Goal: Information Seeking & Learning: Learn about a topic

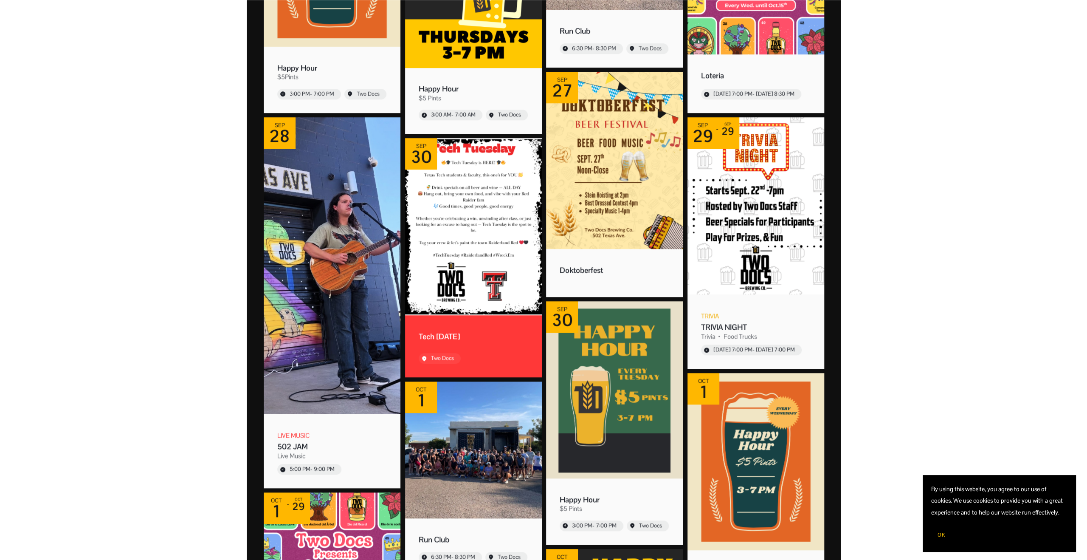
scroll to position [637, 0]
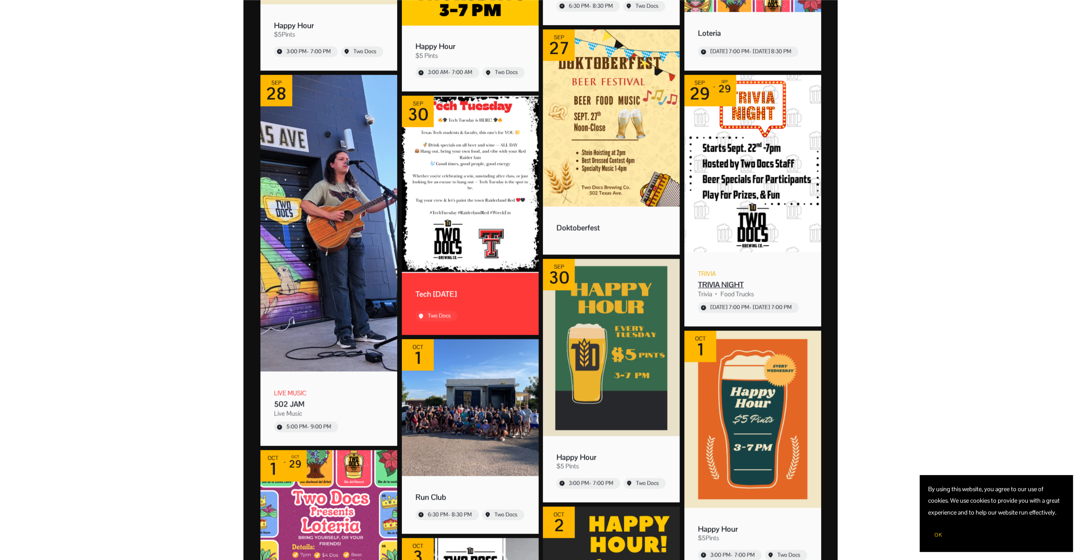
click at [730, 199] on img "Event: TRIVIA NIGHT" at bounding box center [752, 163] width 137 height 177
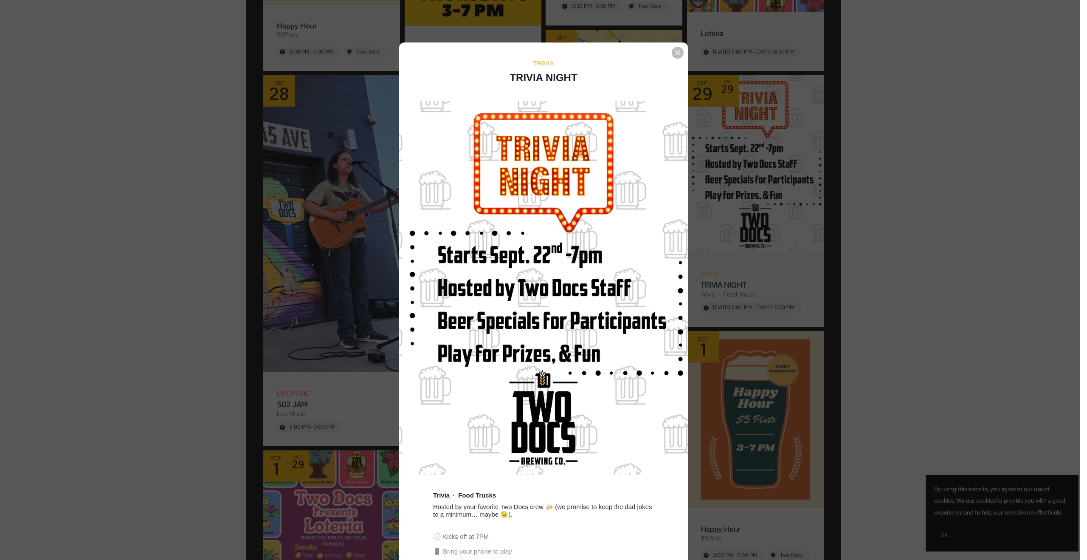
click at [166, 305] on div "Event details popup" at bounding box center [540, 280] width 1080 height 560
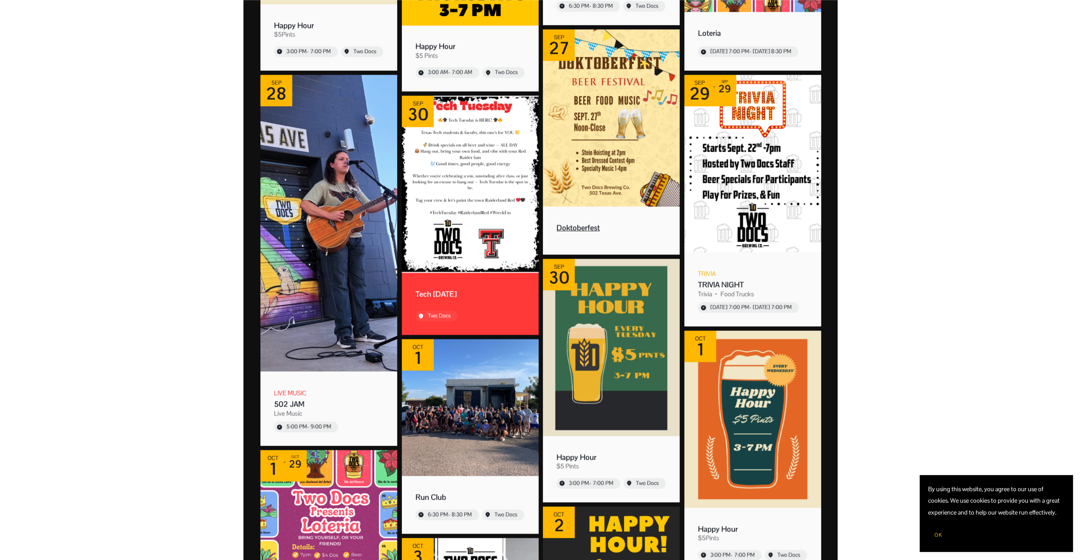
click at [581, 227] on div "Doktoberfest" at bounding box center [611, 227] width 110 height 10
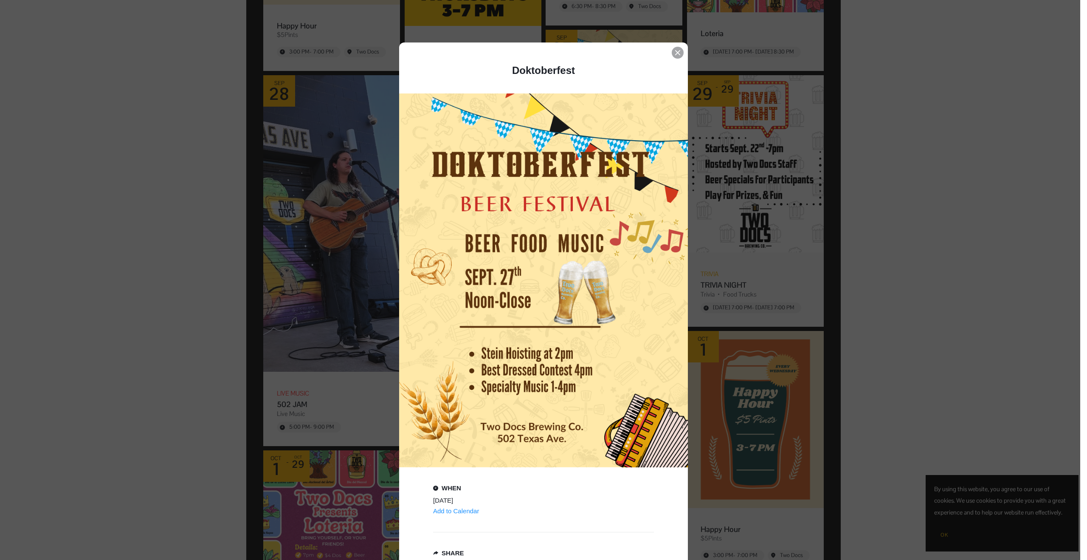
click at [675, 50] on icon "Event details popup" at bounding box center [677, 52] width 5 height 5
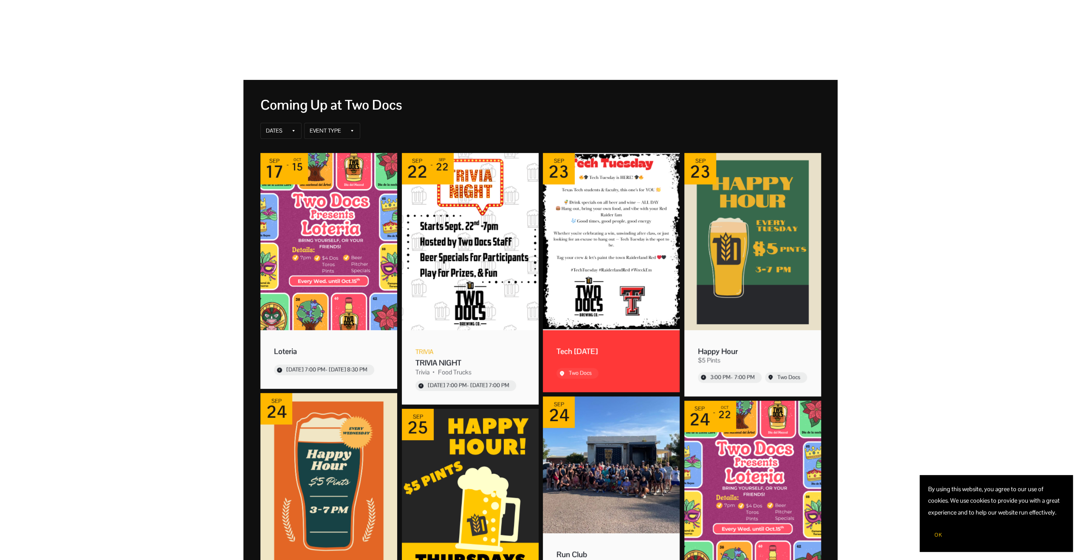
scroll to position [85, 0]
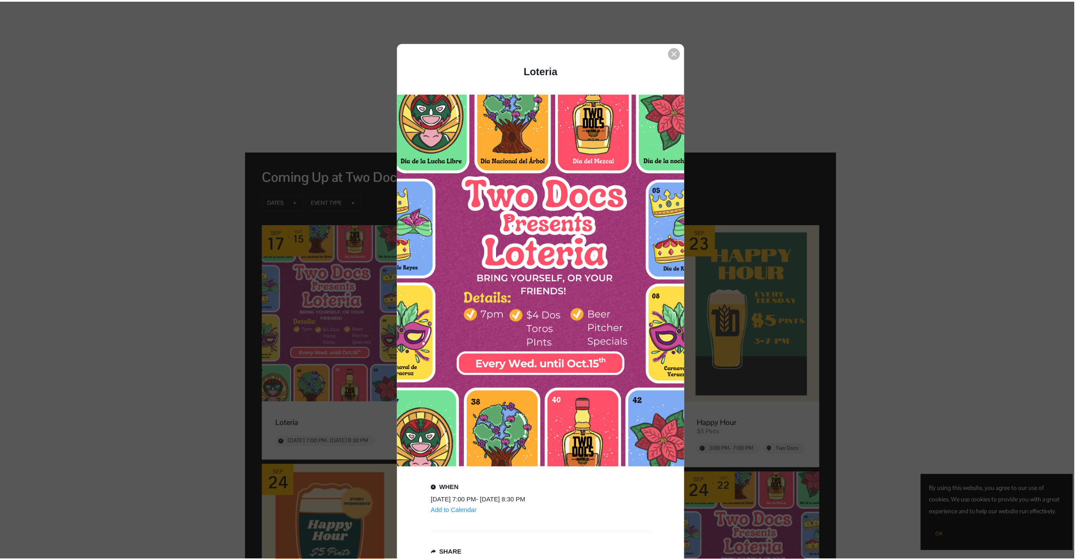
scroll to position [425, 0]
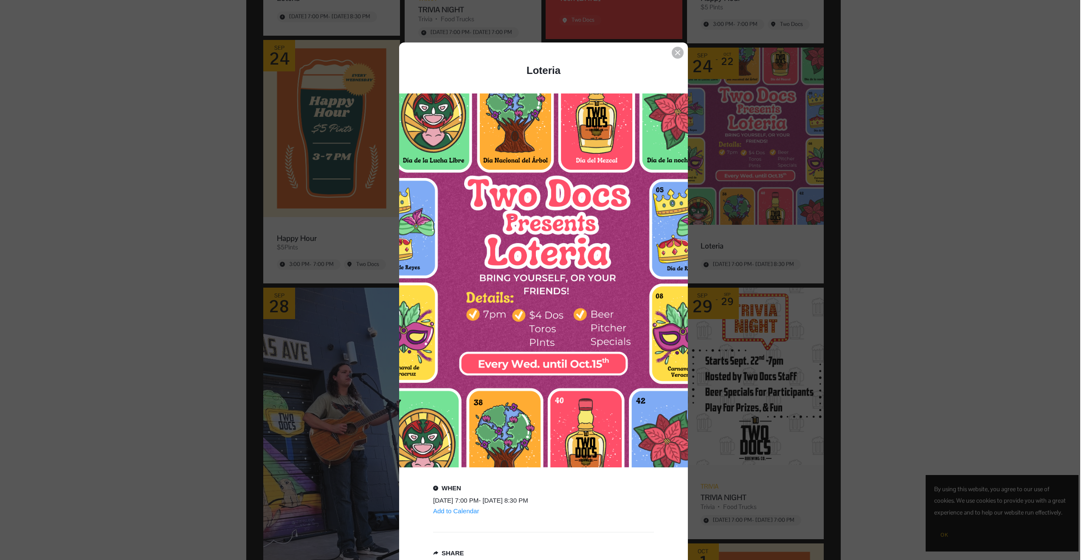
click at [238, 196] on div "Event details popup" at bounding box center [540, 280] width 1080 height 560
